Goal: Task Accomplishment & Management: Understand process/instructions

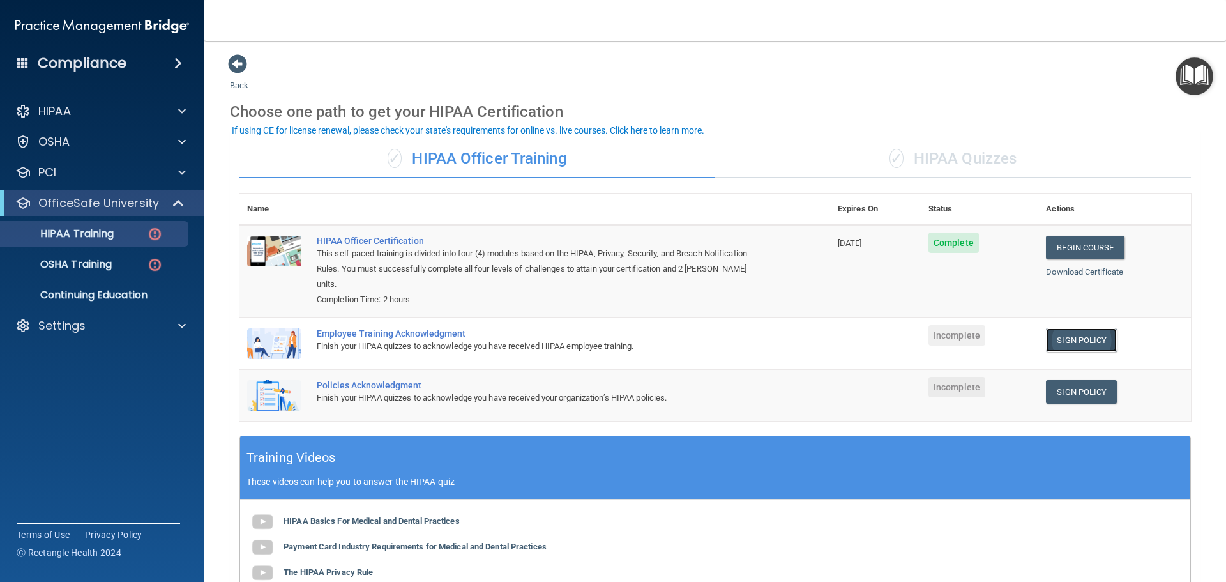
click at [1084, 328] on link "Sign Policy" at bounding box center [1081, 340] width 71 height 24
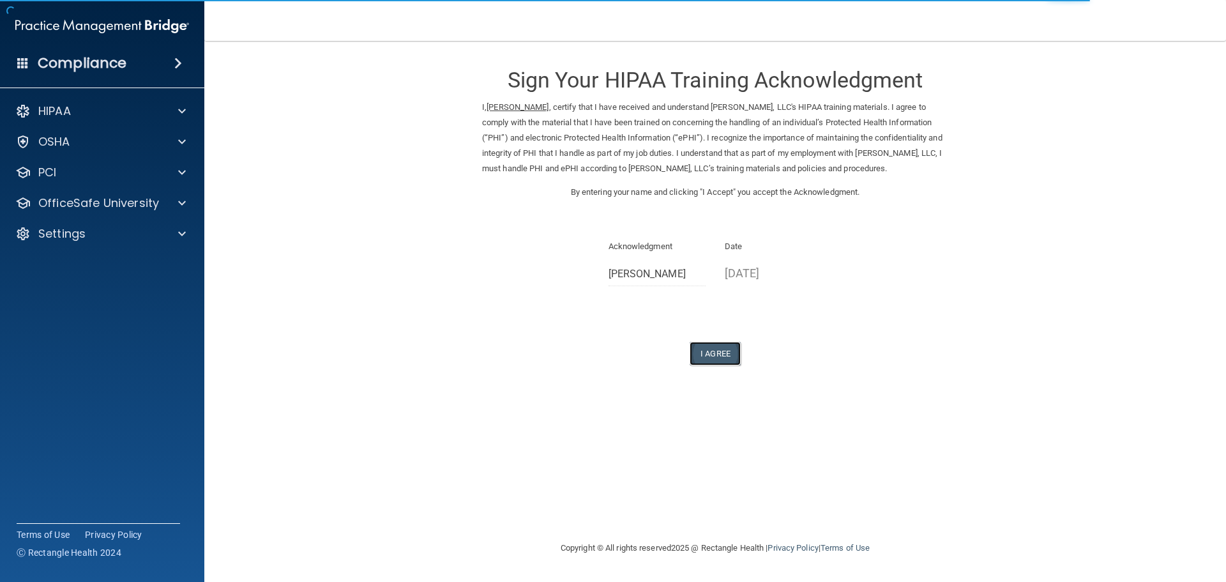
click at [716, 365] on button "I Agree" at bounding box center [715, 354] width 51 height 24
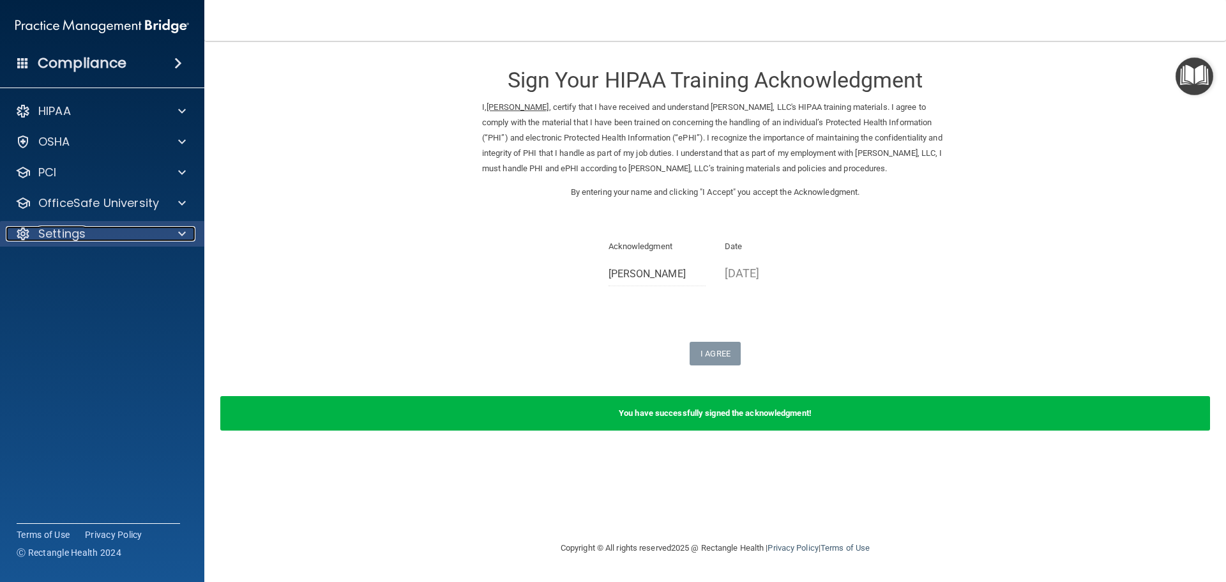
click at [184, 231] on span at bounding box center [182, 233] width 8 height 15
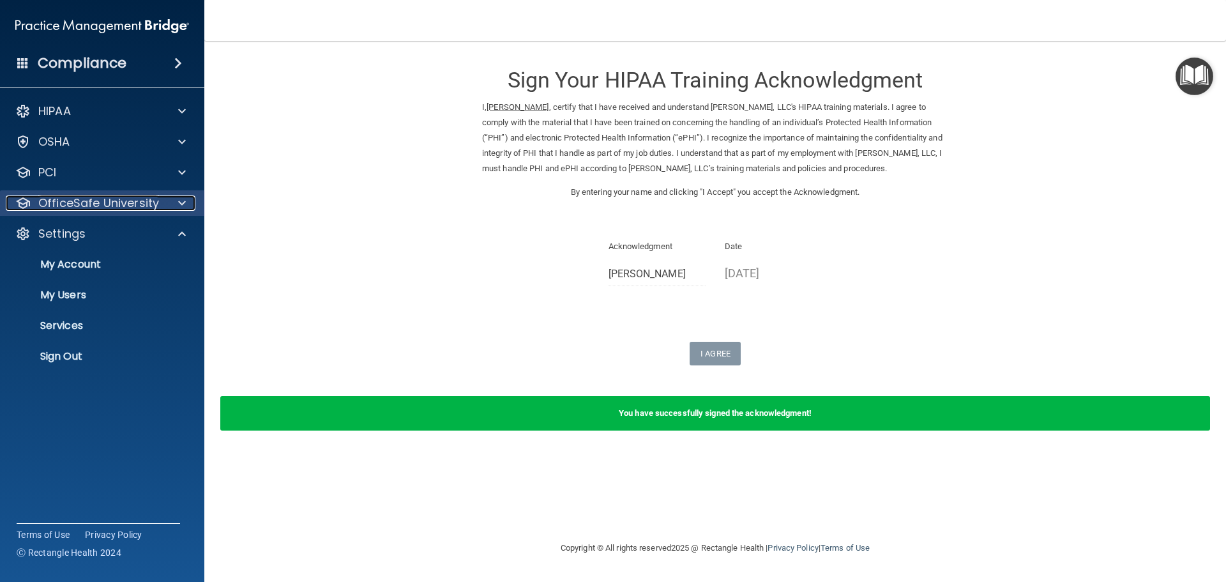
click at [181, 203] on span at bounding box center [182, 202] width 8 height 15
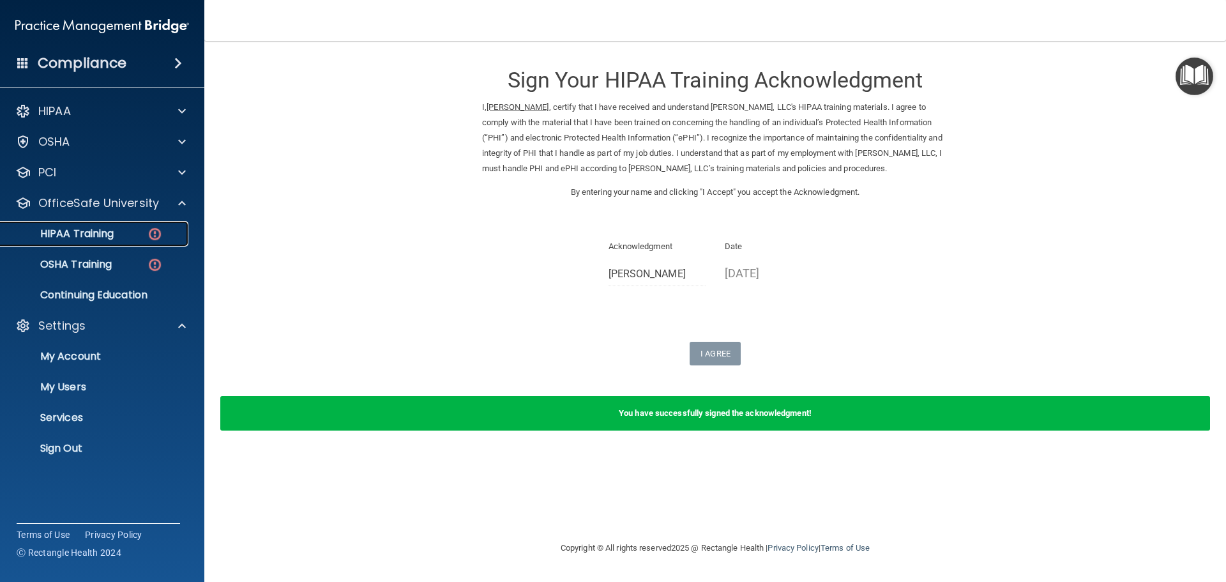
click at [159, 232] on img at bounding box center [155, 234] width 16 height 16
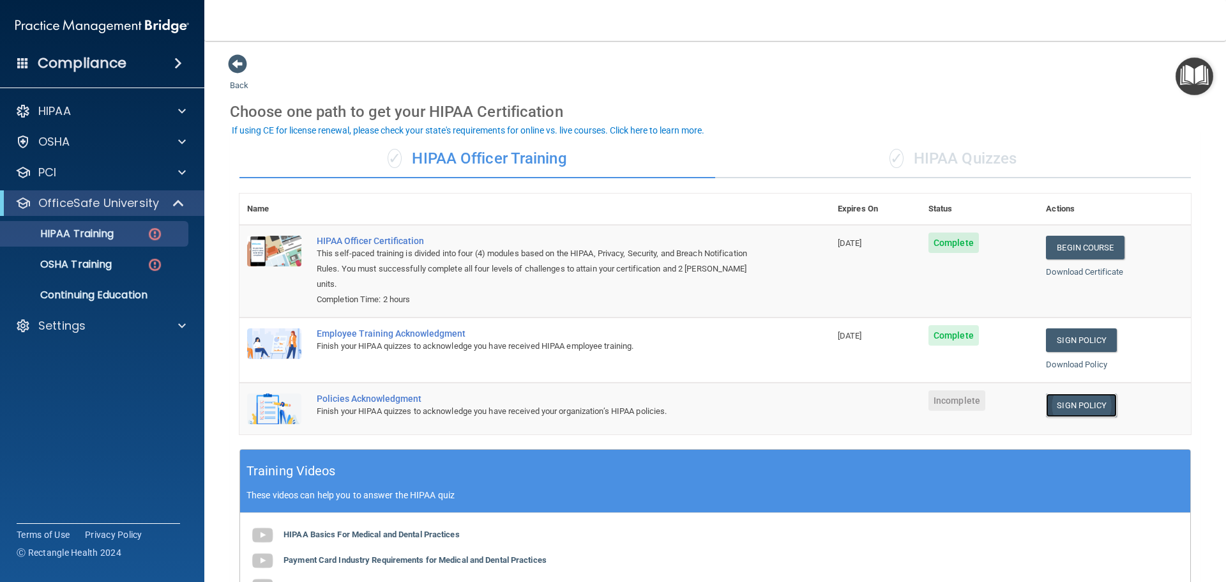
click at [1071, 393] on link "Sign Policy" at bounding box center [1081, 405] width 71 height 24
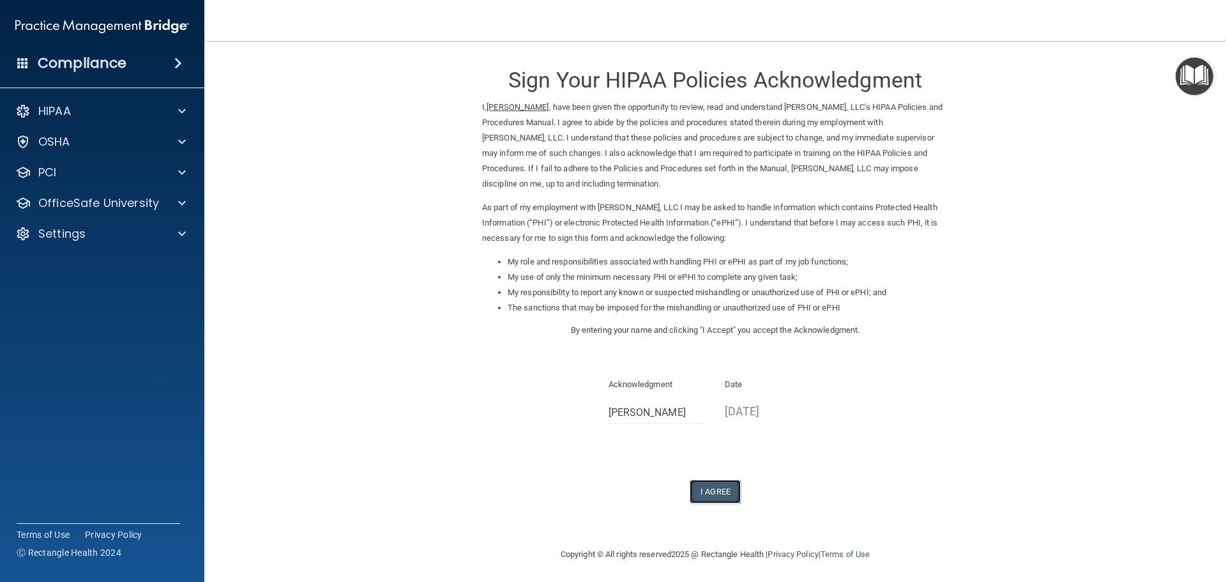
click at [713, 494] on button "I Agree" at bounding box center [715, 492] width 51 height 24
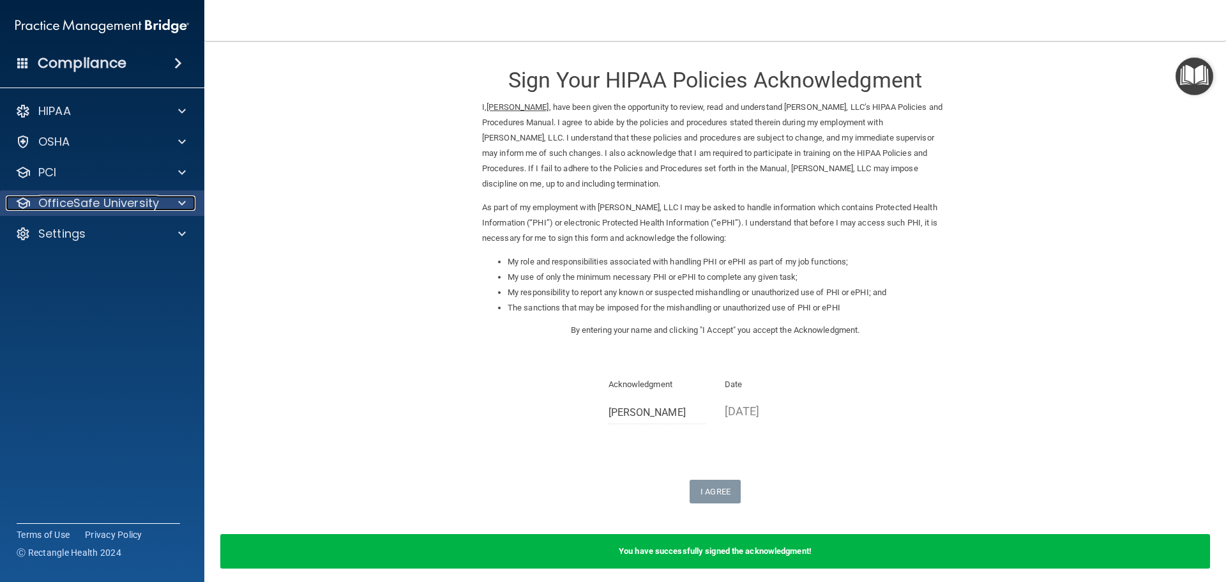
click at [181, 200] on span at bounding box center [182, 202] width 8 height 15
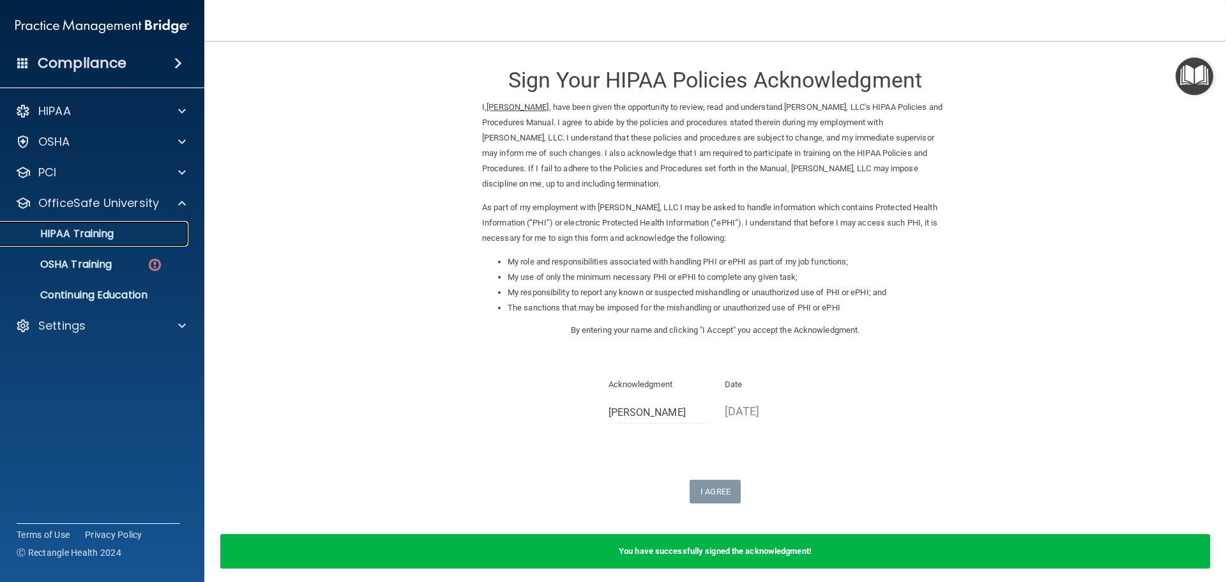
click at [156, 226] on link "HIPAA Training" at bounding box center [87, 234] width 201 height 26
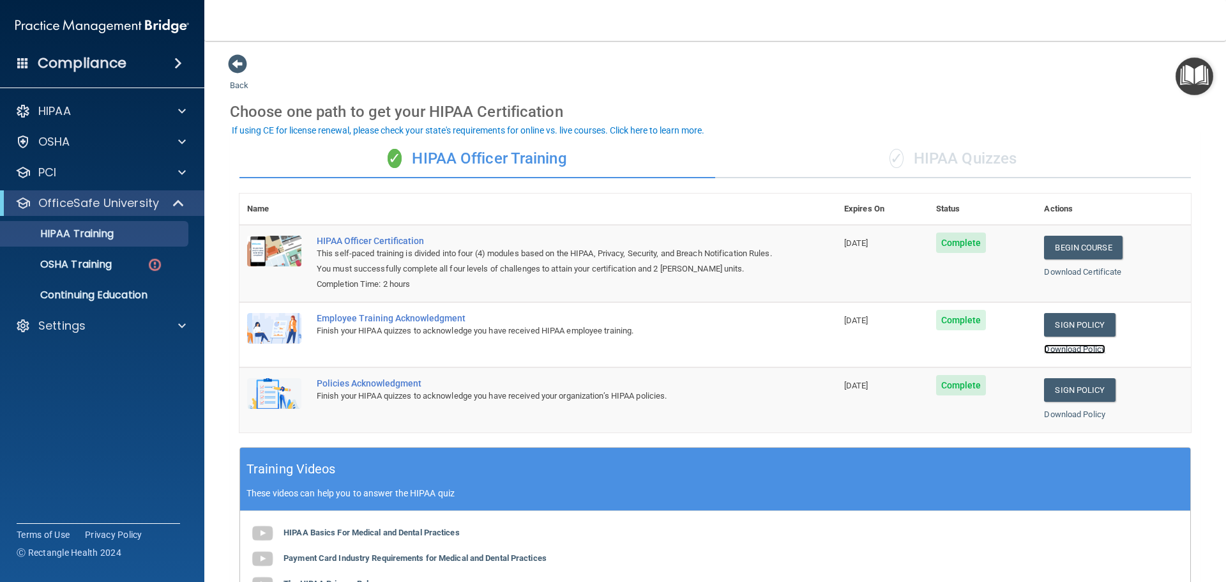
click at [1082, 350] on link "Download Policy" at bounding box center [1074, 349] width 61 height 10
